Goal: Task Accomplishment & Management: Manage account settings

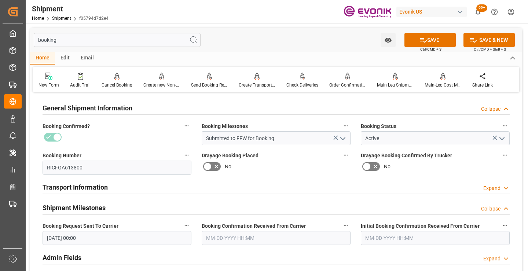
scroll to position [51, 0]
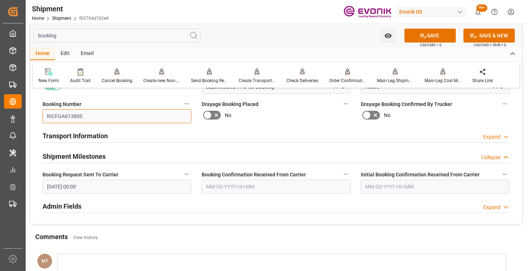
click at [76, 116] on input "RICFGA613800" at bounding box center [117, 116] width 149 height 14
click at [241, 187] on input "text" at bounding box center [276, 187] width 149 height 14
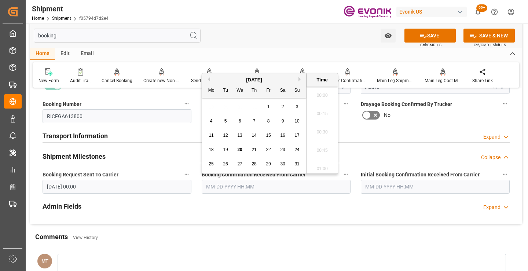
scroll to position [1250, 0]
click at [239, 149] on span "20" at bounding box center [239, 149] width 5 height 5
type input "08-20-2025 00:00"
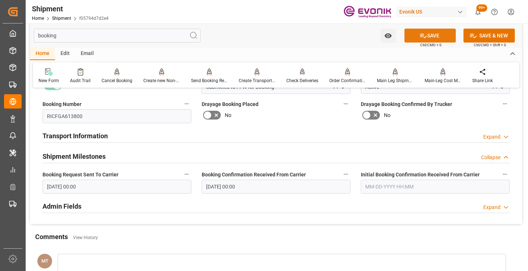
click at [424, 37] on icon at bounding box center [424, 36] width 8 height 8
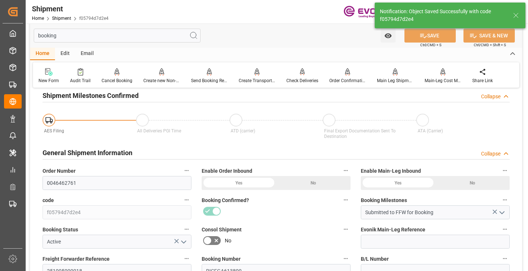
type input "Booking Details Transmitted to SAP"
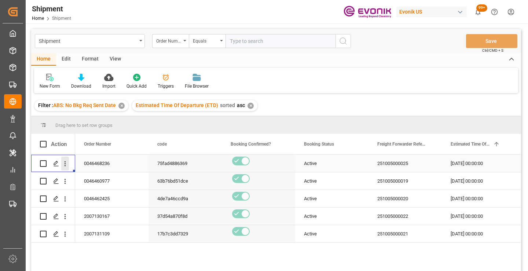
click at [63, 165] on icon "open menu" at bounding box center [65, 164] width 8 height 8
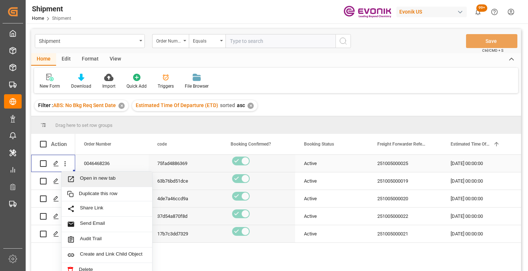
click at [110, 179] on span "Open in new tab" at bounding box center [113, 179] width 67 height 8
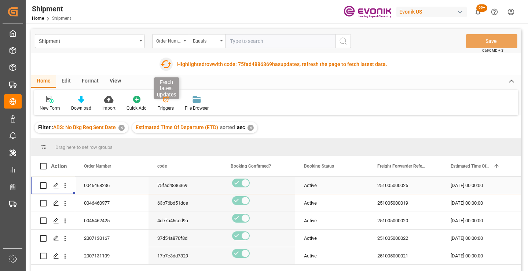
click at [163, 66] on icon "button" at bounding box center [166, 64] width 12 height 12
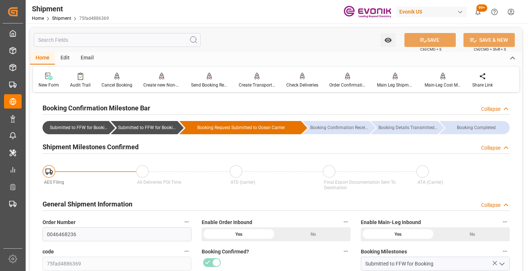
scroll to position [73, 0]
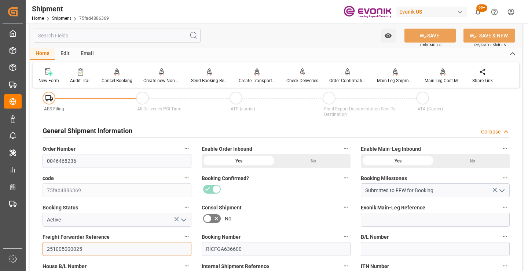
click at [68, 249] on input "251005000025" at bounding box center [117, 249] width 149 height 14
click at [144, 37] on input "text" at bounding box center [117, 36] width 167 height 14
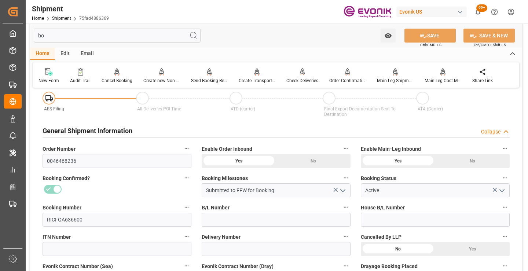
scroll to position [0, 0]
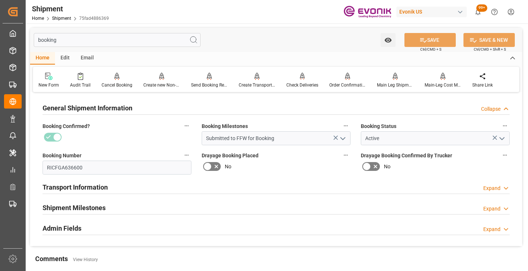
type input "booking"
click at [117, 207] on div "Shipment Milestones Expand" at bounding box center [276, 207] width 467 height 14
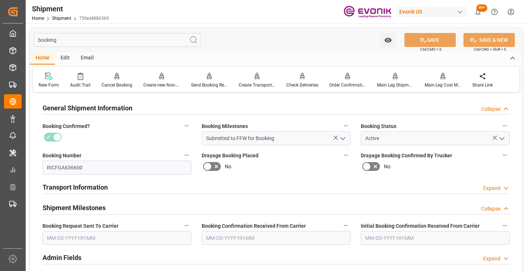
click at [106, 240] on input "text" at bounding box center [117, 238] width 149 height 14
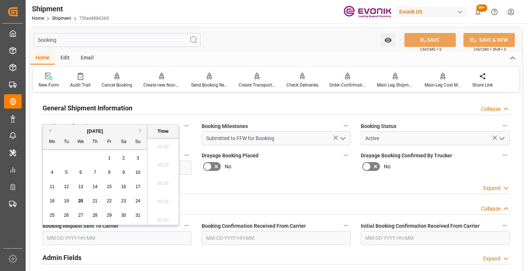
scroll to position [1250, 0]
click at [65, 201] on span "19" at bounding box center [66, 200] width 5 height 5
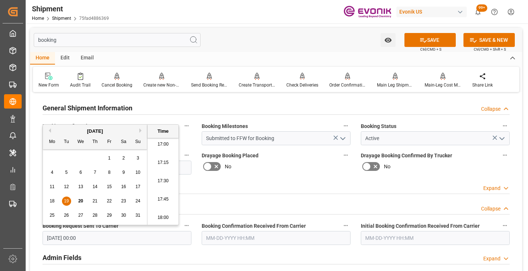
click at [80, 200] on span "20" at bounding box center [80, 200] width 5 height 5
type input "08-20-2025 00:00"
click at [274, 240] on input "text" at bounding box center [276, 238] width 149 height 14
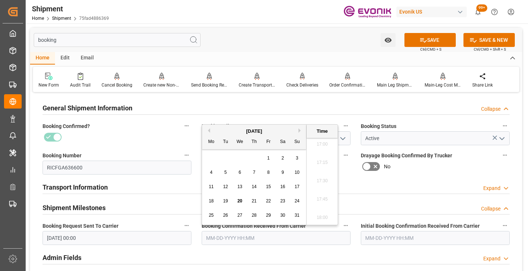
click at [241, 201] on span "20" at bounding box center [239, 200] width 5 height 5
type input "[DATE] 00:00"
click at [422, 40] on icon at bounding box center [424, 40] width 8 height 8
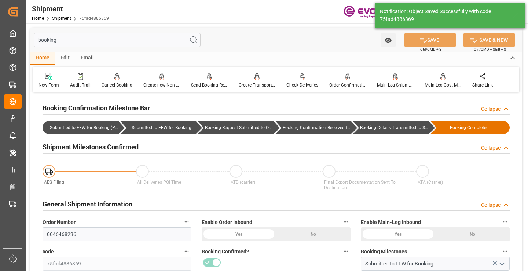
type input "Booking Details Transmitted to SAP"
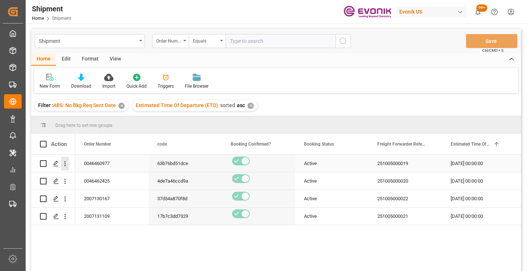
click at [64, 163] on icon "open menu" at bounding box center [65, 164] width 8 height 8
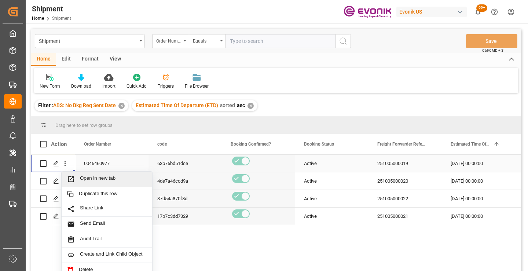
click at [93, 179] on span "Open in new tab" at bounding box center [113, 179] width 67 height 8
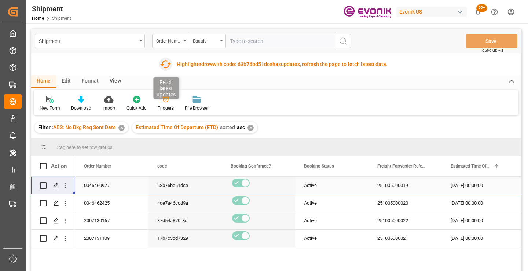
click at [163, 64] on icon "button" at bounding box center [166, 64] width 12 height 12
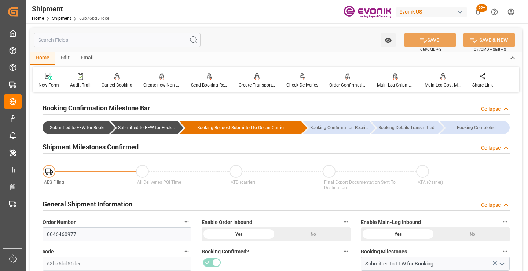
scroll to position [183, 0]
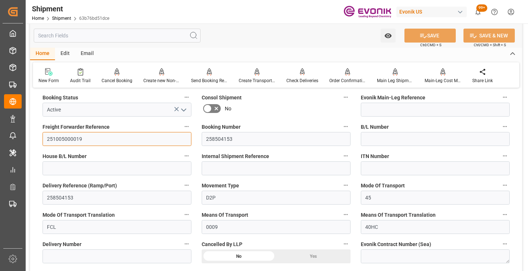
click at [65, 140] on input "251005000019" at bounding box center [117, 139] width 149 height 14
click at [129, 37] on input "text" at bounding box center [117, 36] width 167 height 14
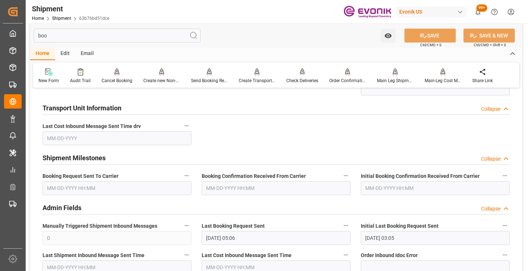
scroll to position [88, 0]
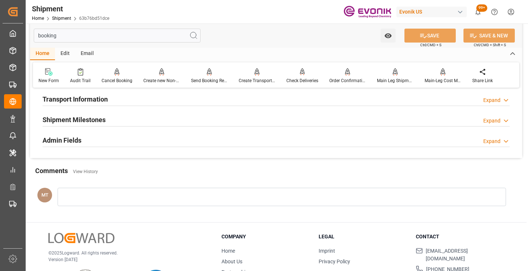
type input "booking"
click at [102, 122] on h2 "Shipment Milestones" at bounding box center [74, 120] width 63 height 10
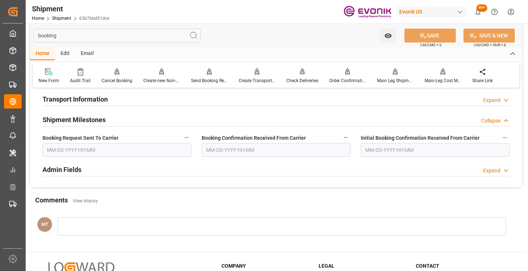
click at [99, 153] on input "text" at bounding box center [117, 150] width 149 height 14
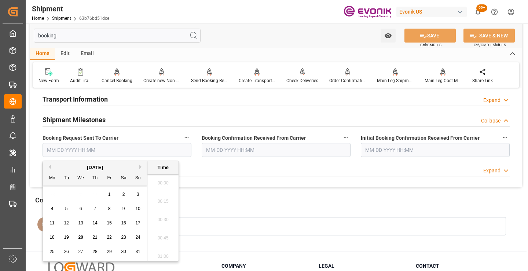
scroll to position [1250, 0]
click at [81, 235] on span "20" at bounding box center [80, 237] width 5 height 5
type input "08-20-2025 00:00"
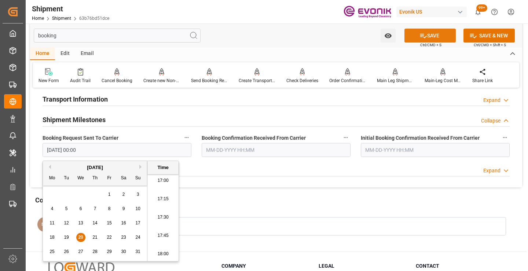
click at [423, 37] on icon at bounding box center [423, 36] width 7 height 4
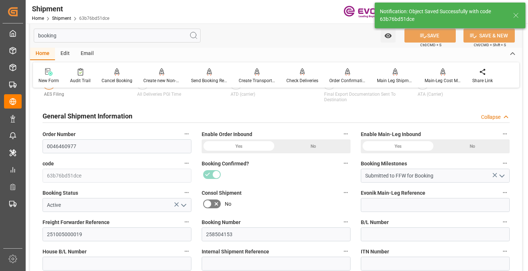
type input "Booking Request Submitted to Ocean Carrier"
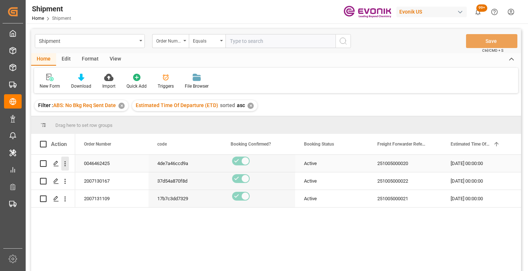
click at [66, 164] on icon "open menu" at bounding box center [65, 163] width 1 height 5
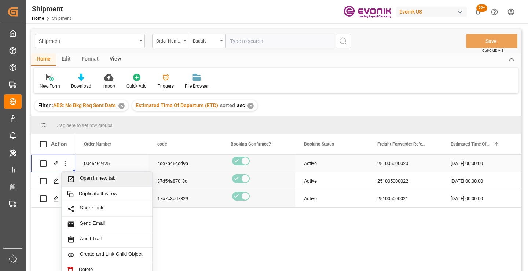
click at [96, 177] on span "Open in new tab" at bounding box center [113, 179] width 67 height 8
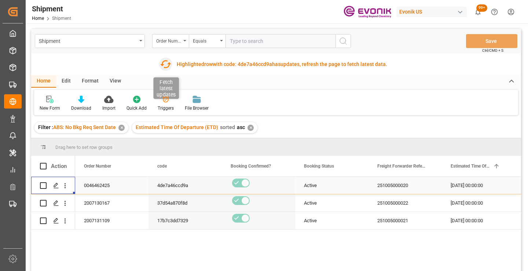
click at [167, 61] on icon "button" at bounding box center [165, 64] width 11 height 8
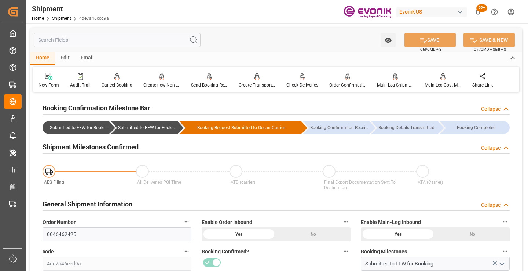
scroll to position [183, 0]
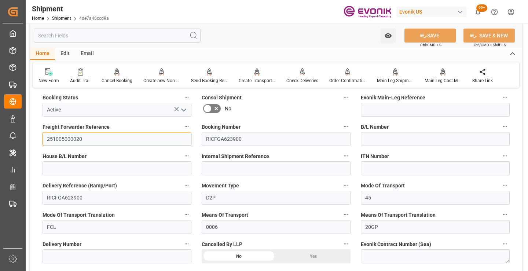
click at [68, 137] on input "251005000020" at bounding box center [117, 139] width 149 height 14
click at [132, 35] on input "text" at bounding box center [117, 36] width 167 height 14
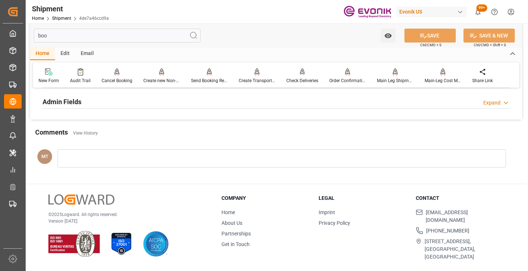
scroll to position [88, 0]
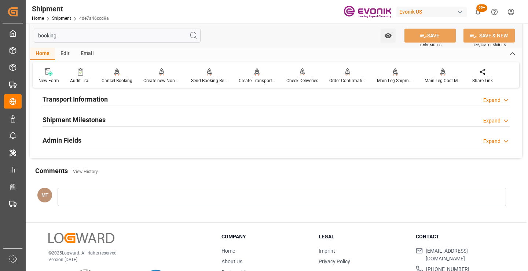
type input "booking"
click at [112, 121] on div "Shipment Milestones Expand" at bounding box center [276, 119] width 467 height 14
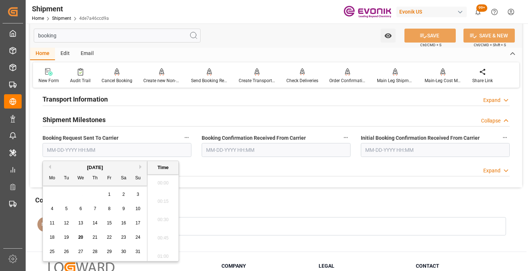
click at [108, 148] on input "text" at bounding box center [117, 150] width 149 height 14
click at [83, 238] on span "20" at bounding box center [80, 237] width 5 height 5
type input "[DATE] 00:00"
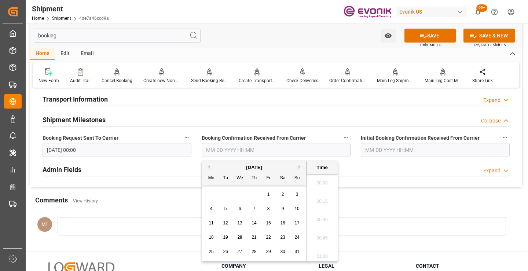
click at [244, 151] on input "text" at bounding box center [276, 150] width 149 height 14
click at [238, 239] on span "20" at bounding box center [239, 237] width 5 height 5
type input "[DATE] 00:00"
click at [415, 41] on button "SAVE" at bounding box center [430, 36] width 51 height 14
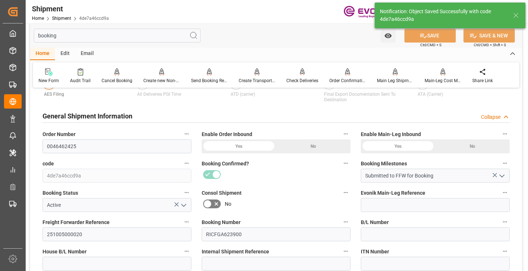
type input "Booking Details Transmitted to SAP"
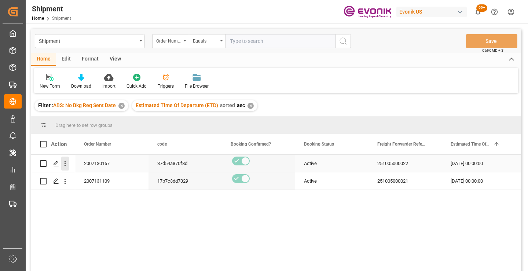
click at [65, 164] on icon "open menu" at bounding box center [65, 163] width 1 height 5
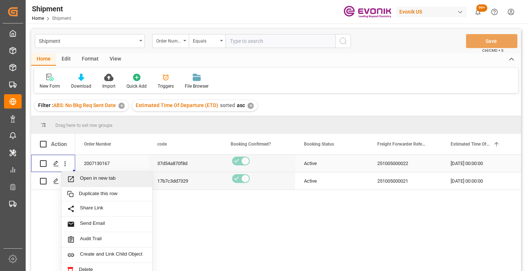
click at [112, 180] on span "Open in new tab" at bounding box center [113, 179] width 67 height 8
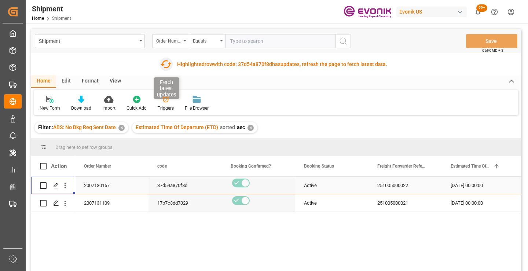
click at [164, 61] on icon "button" at bounding box center [166, 64] width 11 height 8
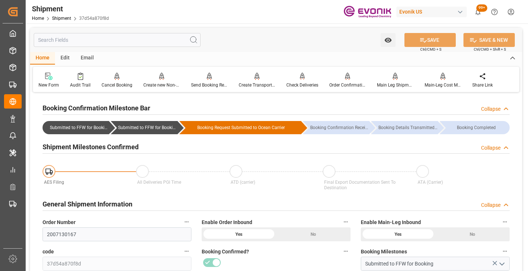
scroll to position [73, 0]
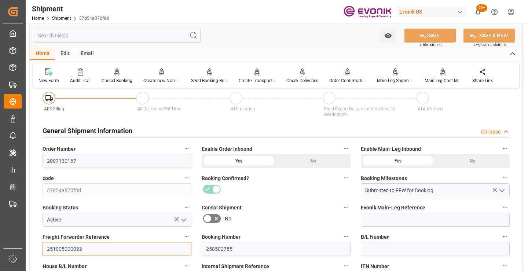
click at [70, 250] on input "251005000022" at bounding box center [117, 249] width 149 height 14
click at [128, 33] on input "text" at bounding box center [117, 36] width 167 height 14
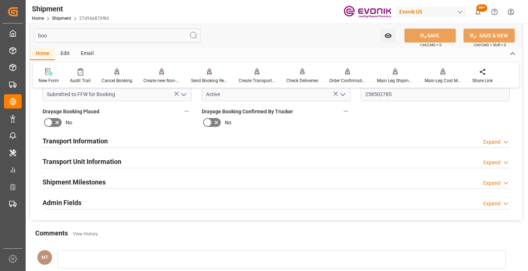
scroll to position [0, 0]
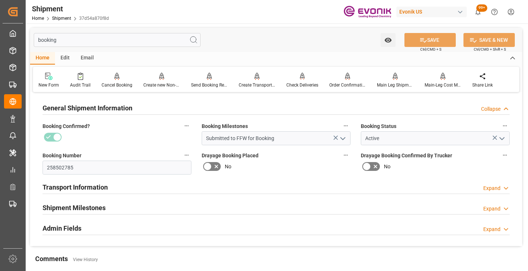
type input "booking"
click at [91, 202] on div "Shipment Milestones" at bounding box center [74, 207] width 63 height 14
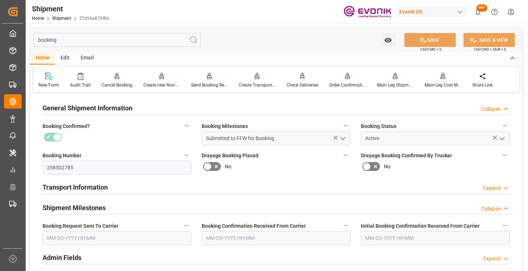
click at [100, 235] on input "text" at bounding box center [117, 238] width 149 height 14
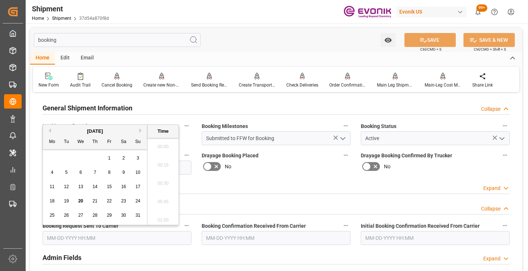
scroll to position [1250, 0]
click at [68, 199] on span "19" at bounding box center [66, 200] width 5 height 5
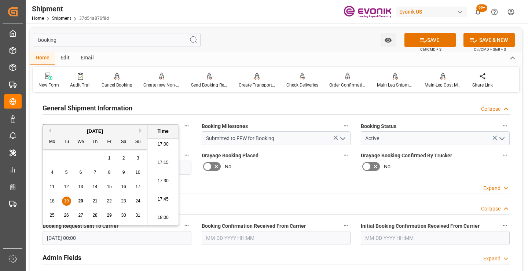
click at [80, 200] on span "20" at bounding box center [80, 200] width 5 height 5
type input "[DATE] 00:00"
click at [432, 44] on button "SAVE" at bounding box center [430, 40] width 51 height 14
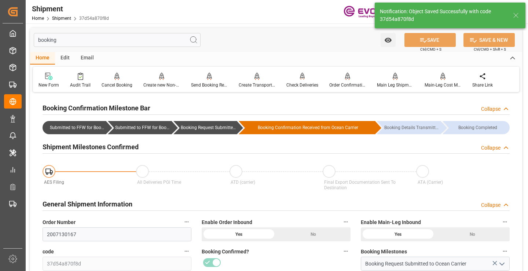
type input "Booking Request Submitted to Ocean Carrier"
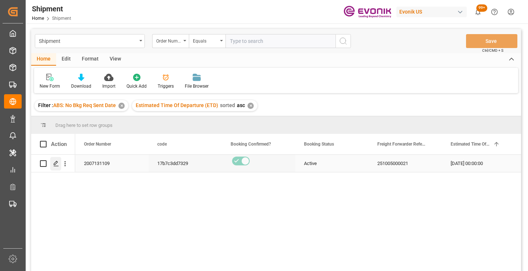
click at [56, 166] on icon "Press SPACE to select this row." at bounding box center [56, 164] width 6 height 6
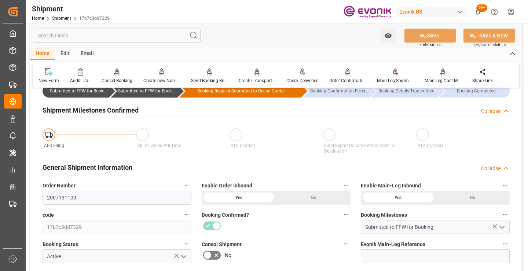
scroll to position [73, 0]
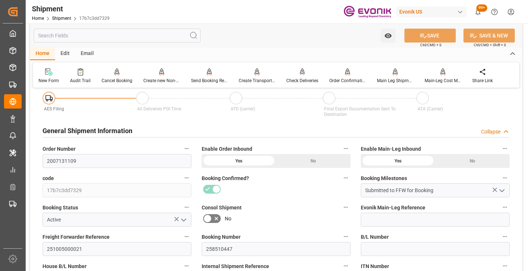
click at [163, 173] on label "code" at bounding box center [117, 178] width 149 height 10
click at [182, 173] on button "code" at bounding box center [187, 178] width 10 height 10
click at [67, 248] on div at bounding box center [264, 135] width 528 height 271
click at [67, 248] on div "Audits" at bounding box center [264, 135] width 528 height 271
click at [61, 246] on input "251005000021" at bounding box center [117, 249] width 149 height 14
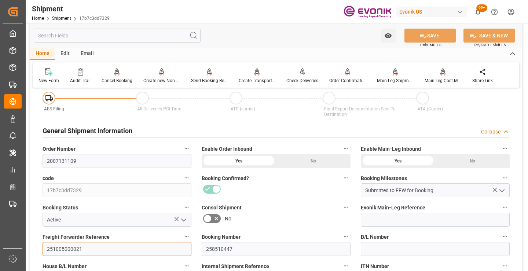
click at [61, 246] on input "251005000021" at bounding box center [117, 249] width 149 height 14
click at [144, 35] on input "text" at bounding box center [117, 36] width 167 height 14
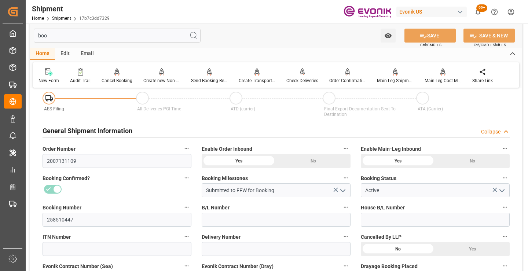
scroll to position [0, 0]
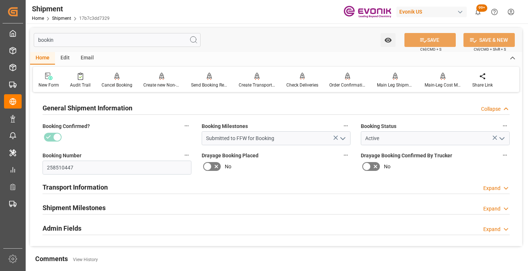
type input "bookin"
click at [106, 204] on div "Shipment Milestones Expand" at bounding box center [276, 207] width 467 height 14
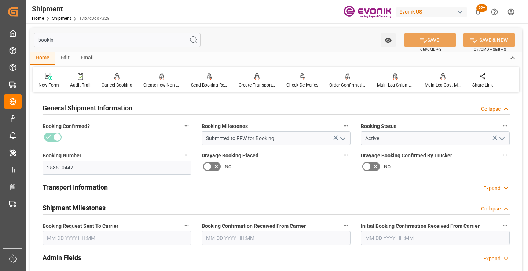
click at [74, 239] on input "text" at bounding box center [117, 238] width 149 height 14
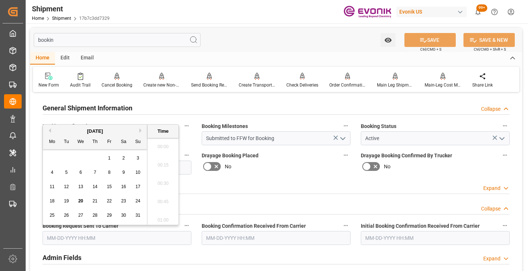
scroll to position [1250, 0]
click at [68, 200] on span "19" at bounding box center [66, 200] width 5 height 5
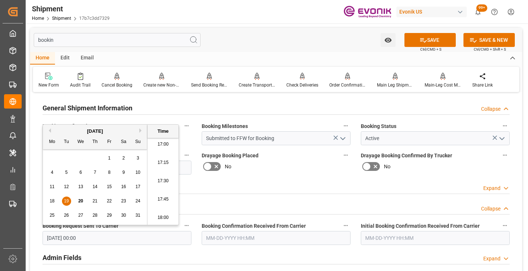
click at [79, 202] on span "20" at bounding box center [80, 200] width 5 height 5
type input "[DATE] 00:00"
click at [423, 38] on icon at bounding box center [424, 40] width 8 height 8
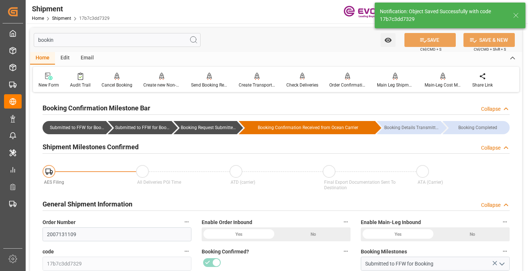
type input "Booking Request Submitted to Ocean Carrier"
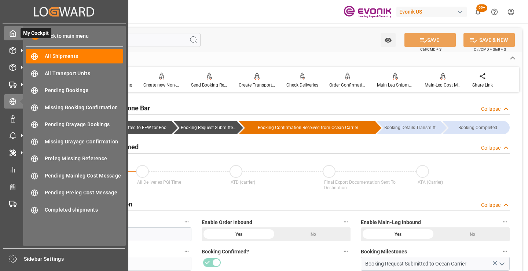
click at [10, 34] on icon at bounding box center [13, 33] width 6 height 6
